Goal: Use online tool/utility

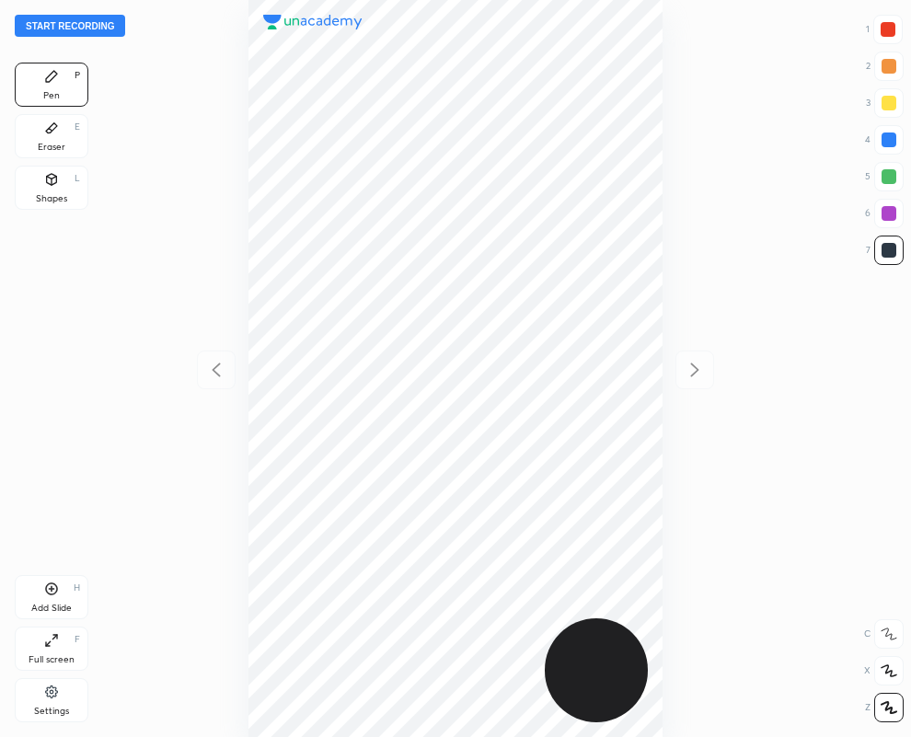
scroll to position [737, 617]
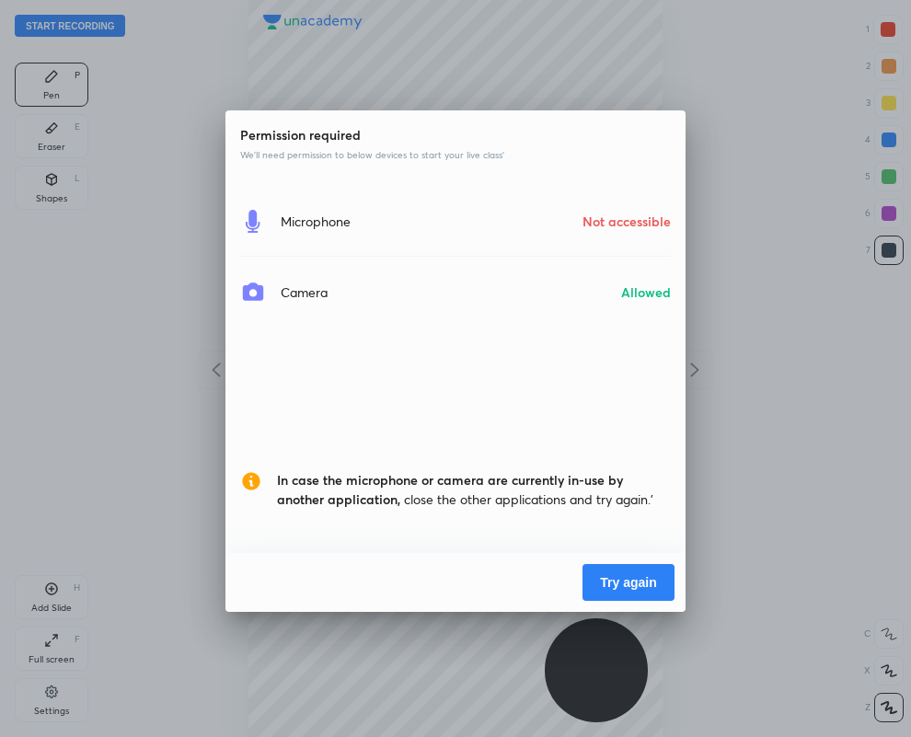
click at [647, 574] on button "Try again" at bounding box center [629, 582] width 92 height 37
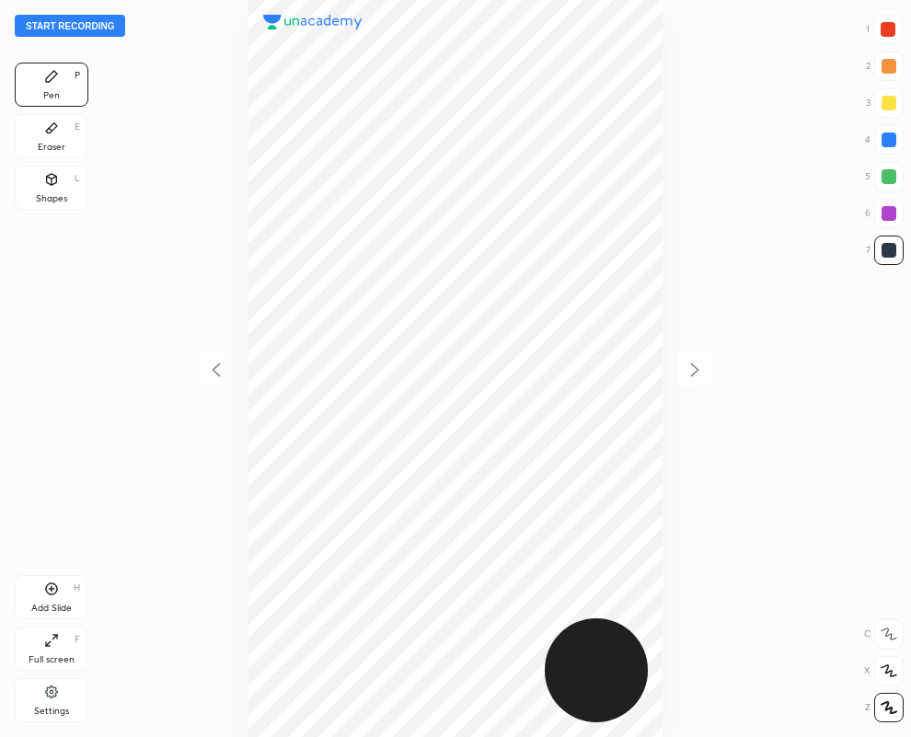
scroll to position [737, 617]
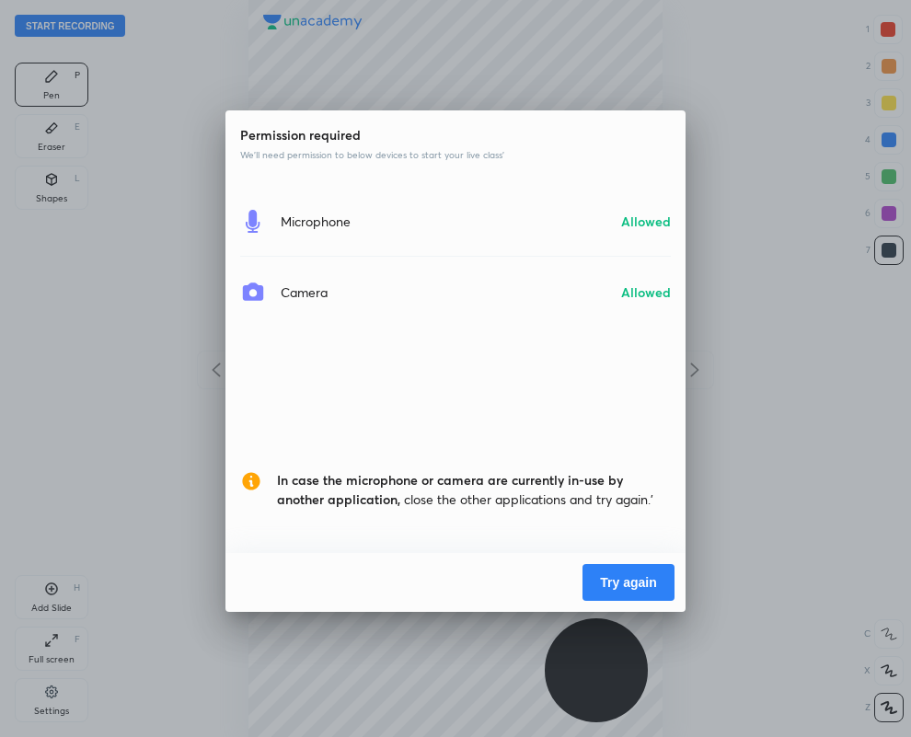
click at [635, 591] on button "Try again" at bounding box center [629, 582] width 92 height 37
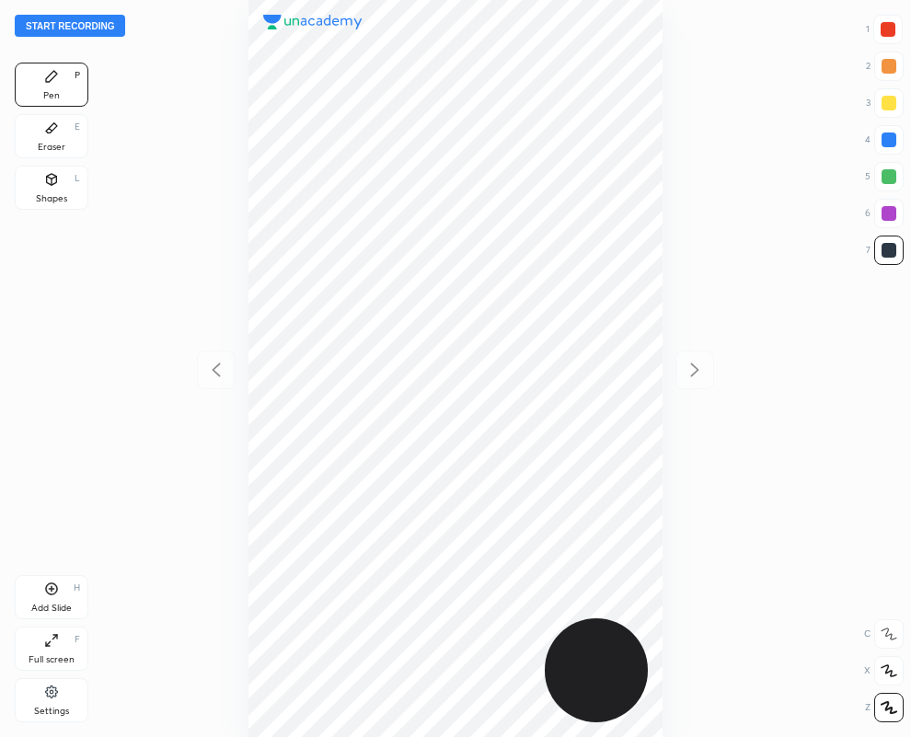
scroll to position [737, 617]
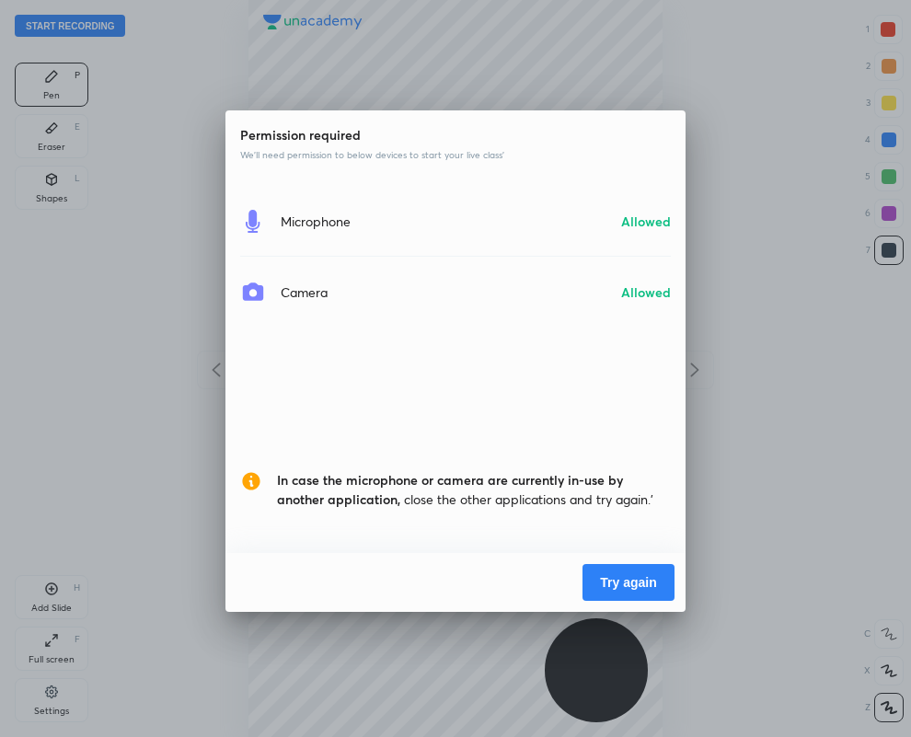
click at [616, 583] on button "Try again" at bounding box center [629, 582] width 92 height 37
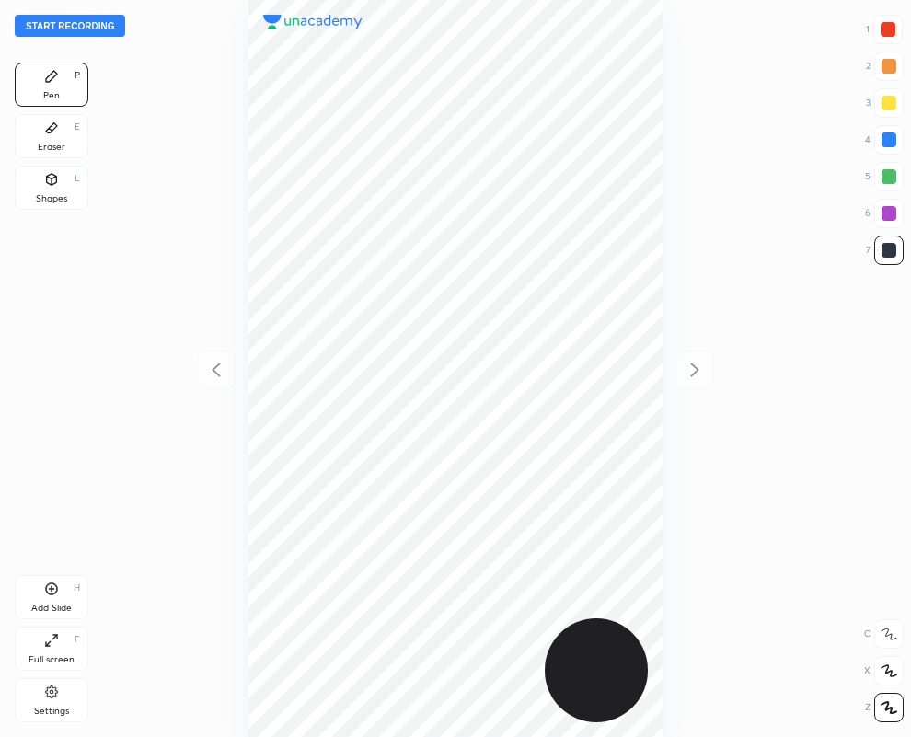
scroll to position [737, 617]
drag, startPoint x: 887, startPoint y: 29, endPoint x: 865, endPoint y: 35, distance: 22.1
click at [888, 29] on div at bounding box center [888, 29] width 15 height 15
click at [890, 249] on div at bounding box center [889, 250] width 15 height 15
click at [893, 254] on div at bounding box center [889, 250] width 15 height 15
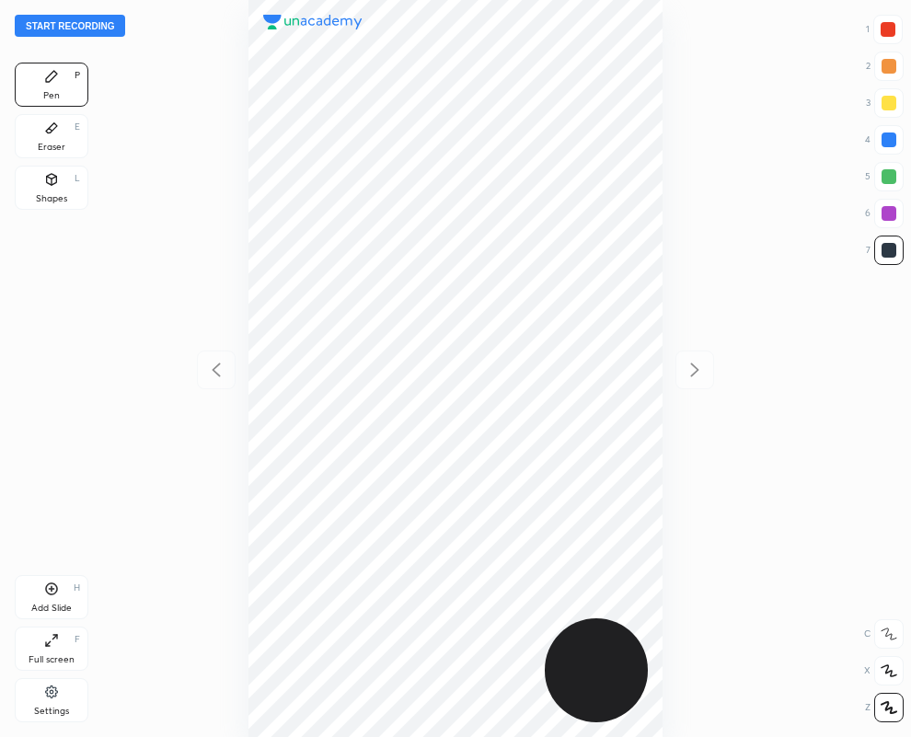
click at [87, 26] on button "Start recording" at bounding box center [70, 26] width 110 height 22
click at [87, 25] on button "End recording" at bounding box center [66, 26] width 102 height 22
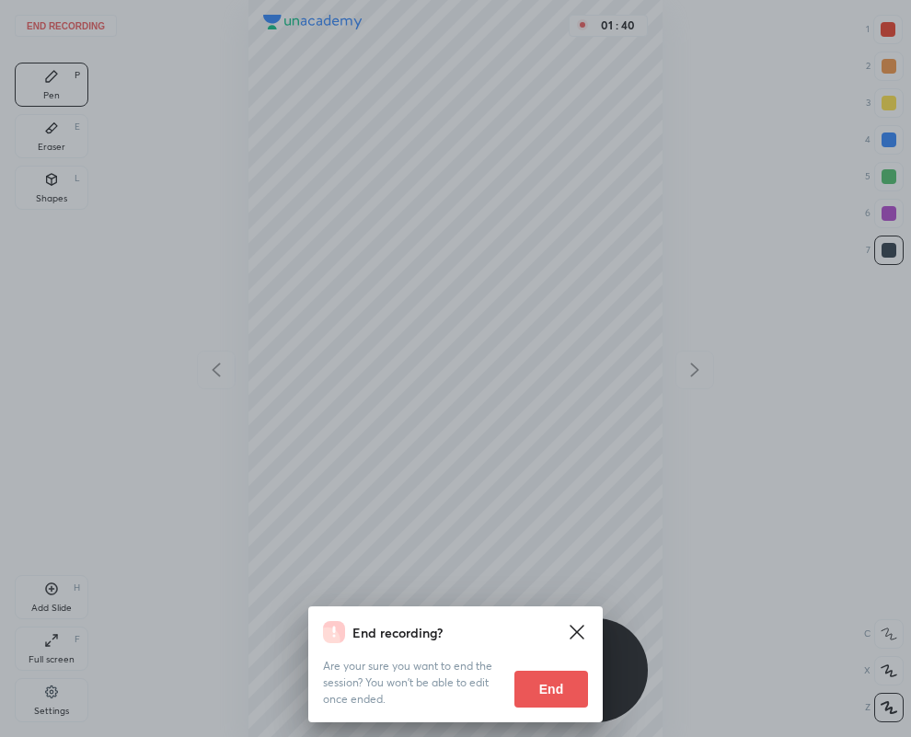
click at [549, 692] on button "End" at bounding box center [552, 689] width 74 height 37
